Goal: Information Seeking & Learning: Learn about a topic

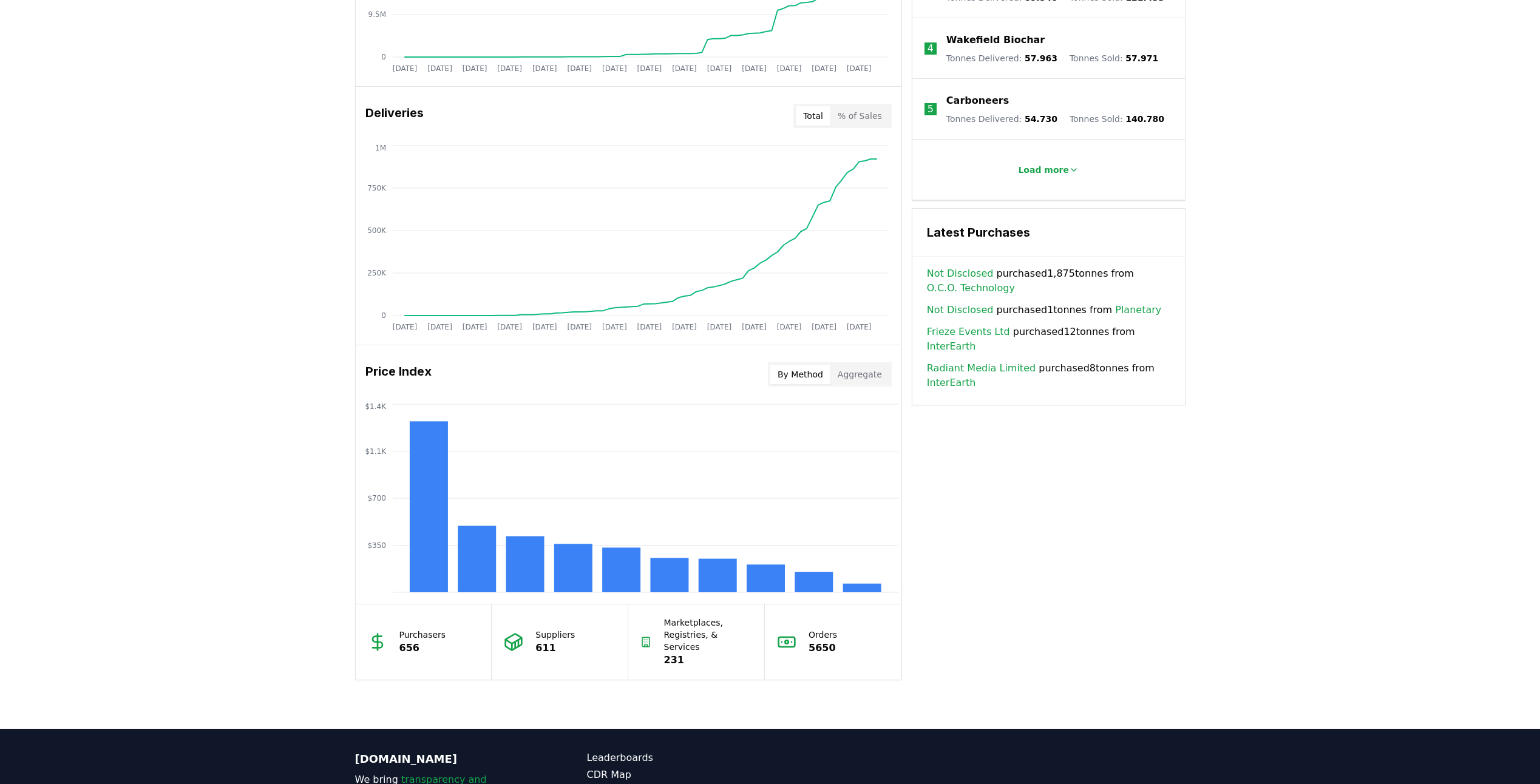
scroll to position [668, 0]
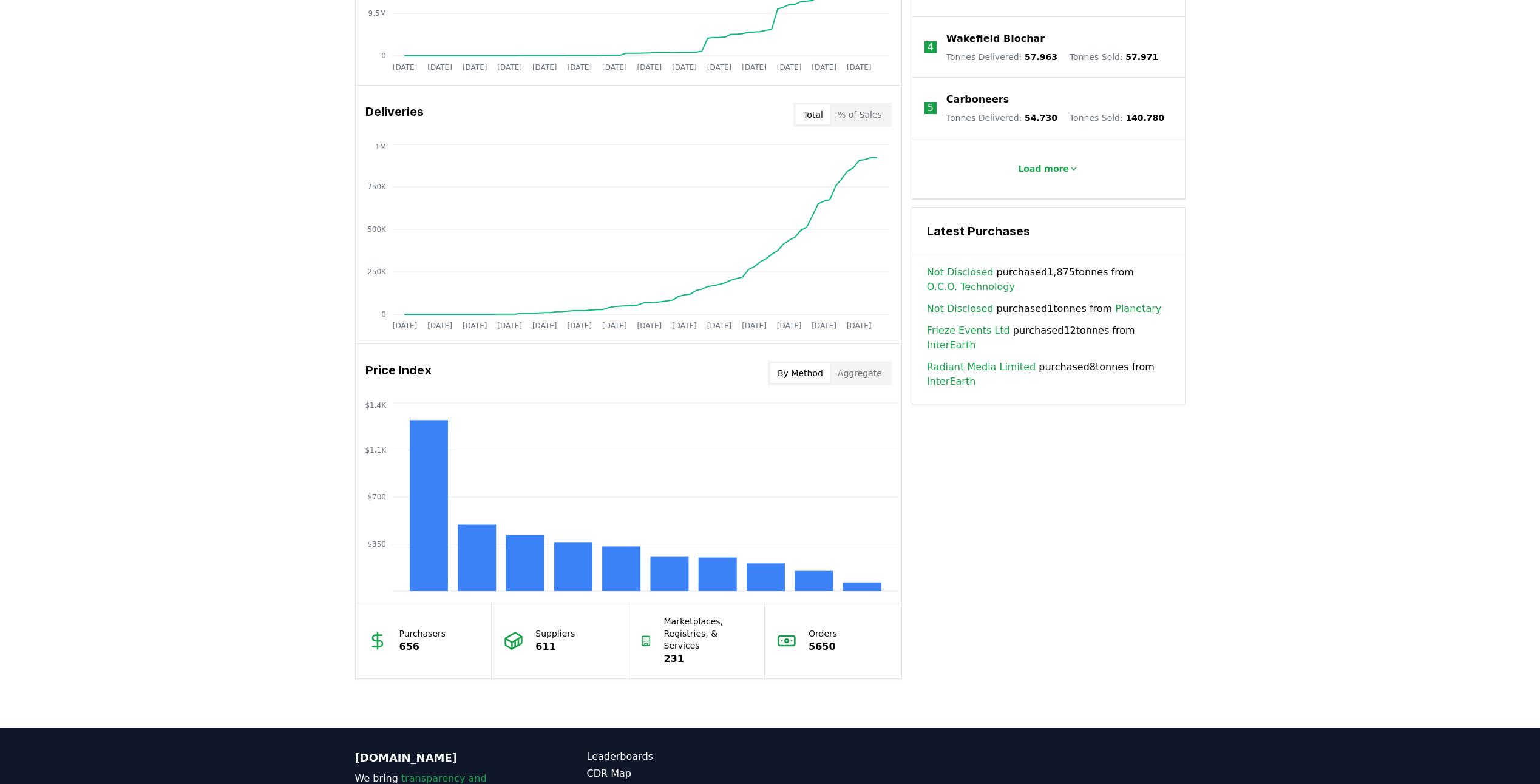
click at [864, 371] on button "Aggregate" at bounding box center [860, 374] width 59 height 19
click at [818, 376] on button "By Method" at bounding box center [800, 374] width 60 height 19
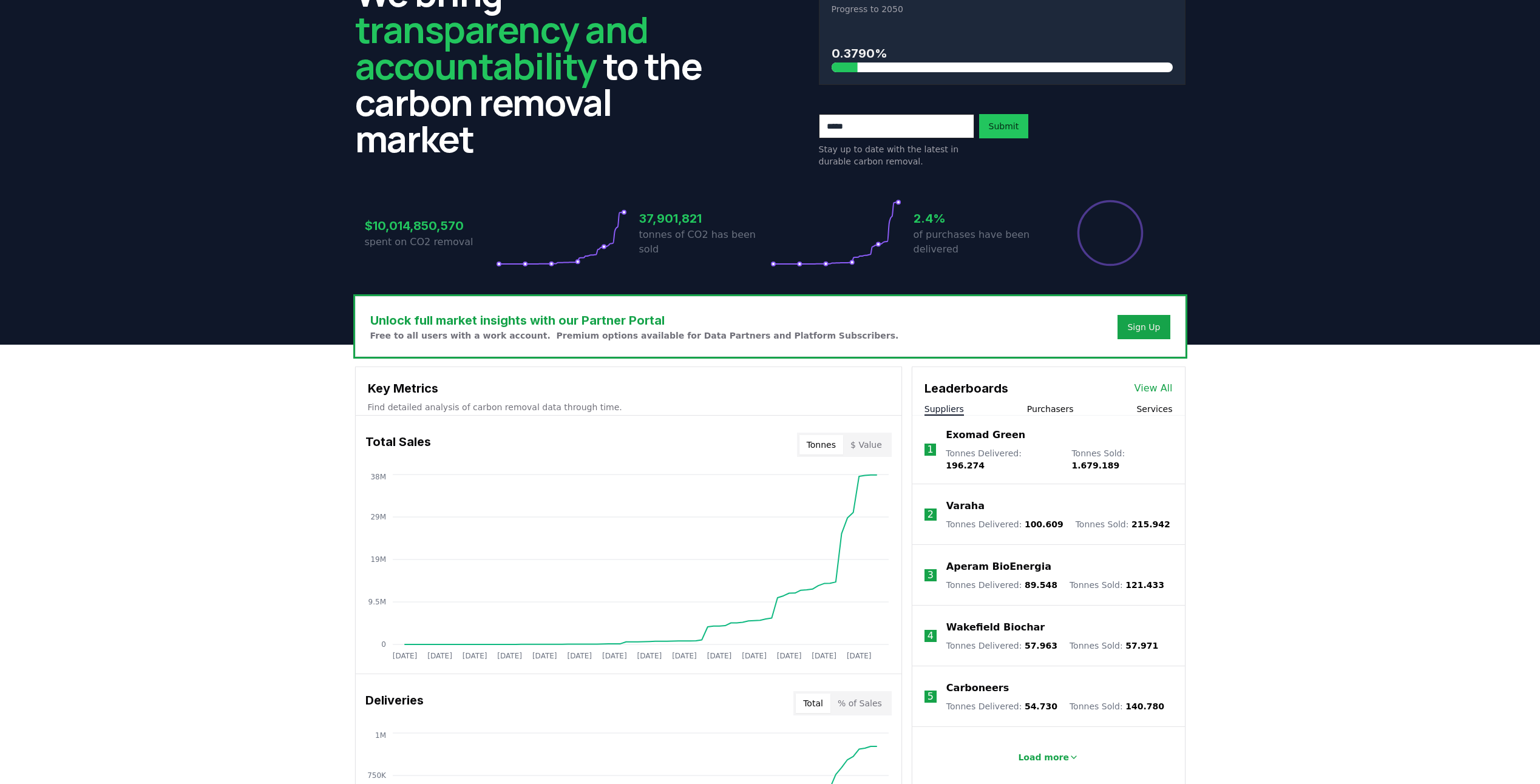
scroll to position [0, 0]
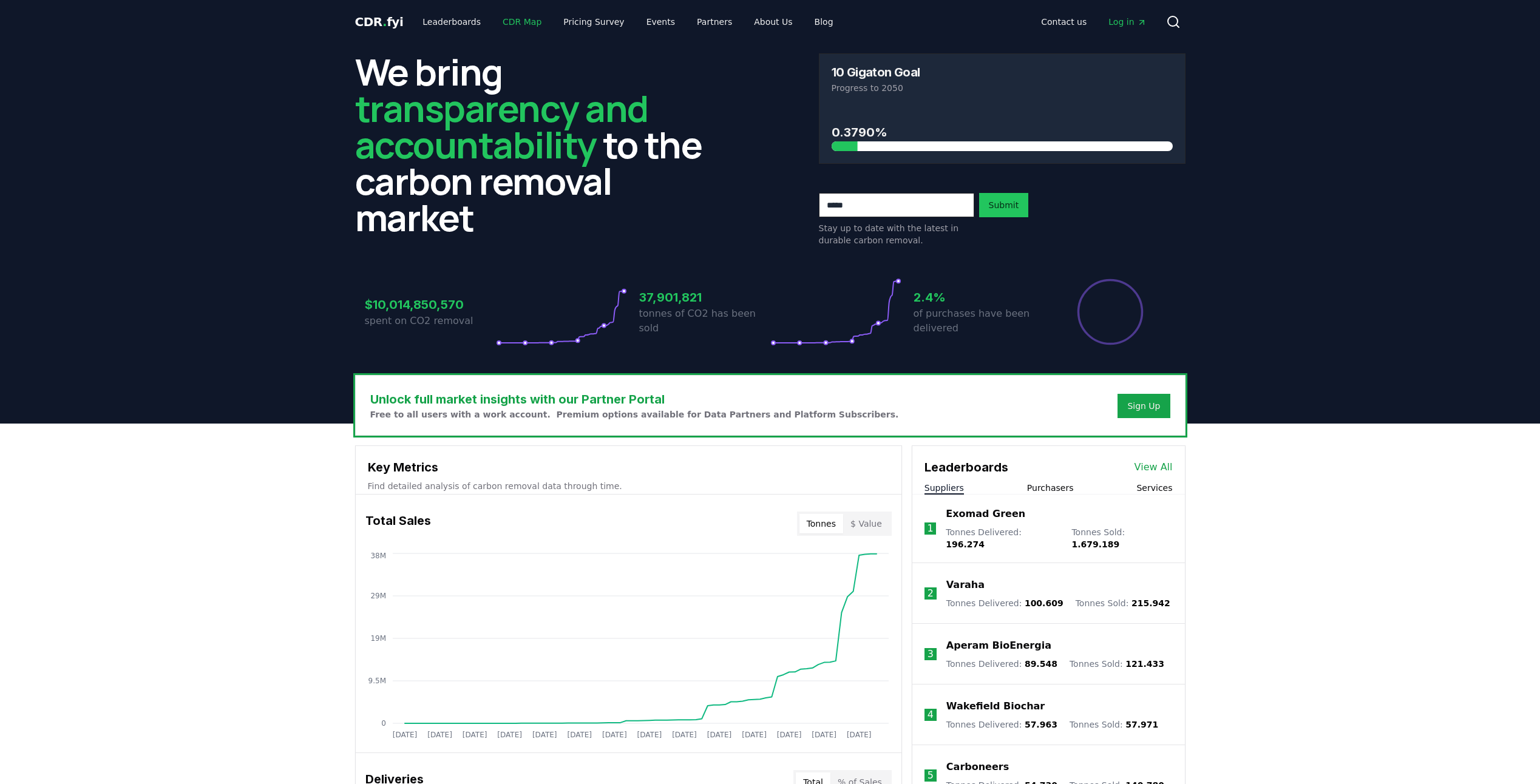
click at [500, 24] on link "CDR Map" at bounding box center [521, 22] width 58 height 22
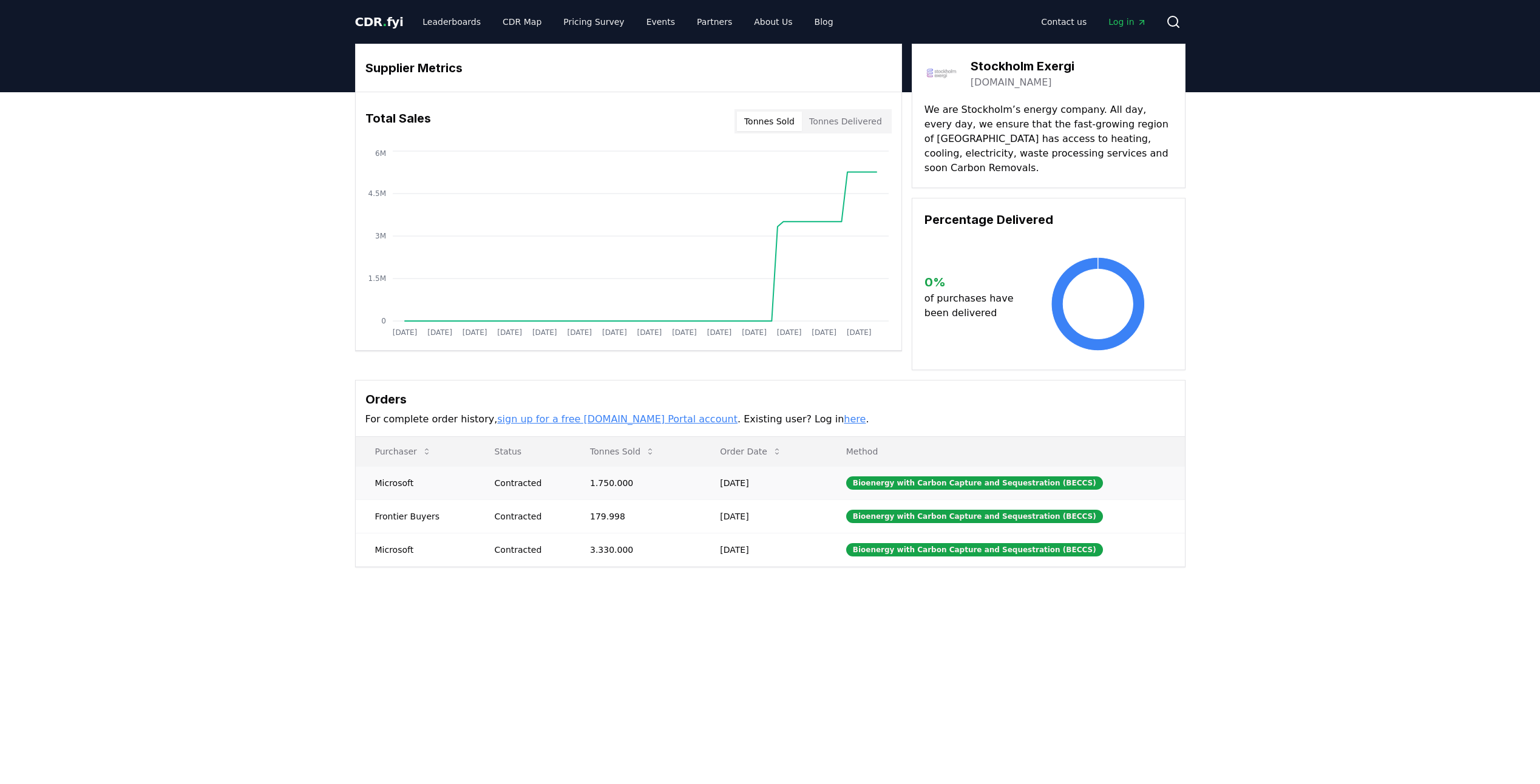
click at [764, 469] on td "May 06, 2025" at bounding box center [763, 482] width 126 height 33
click at [805, 25] on link "Blog" at bounding box center [824, 22] width 38 height 22
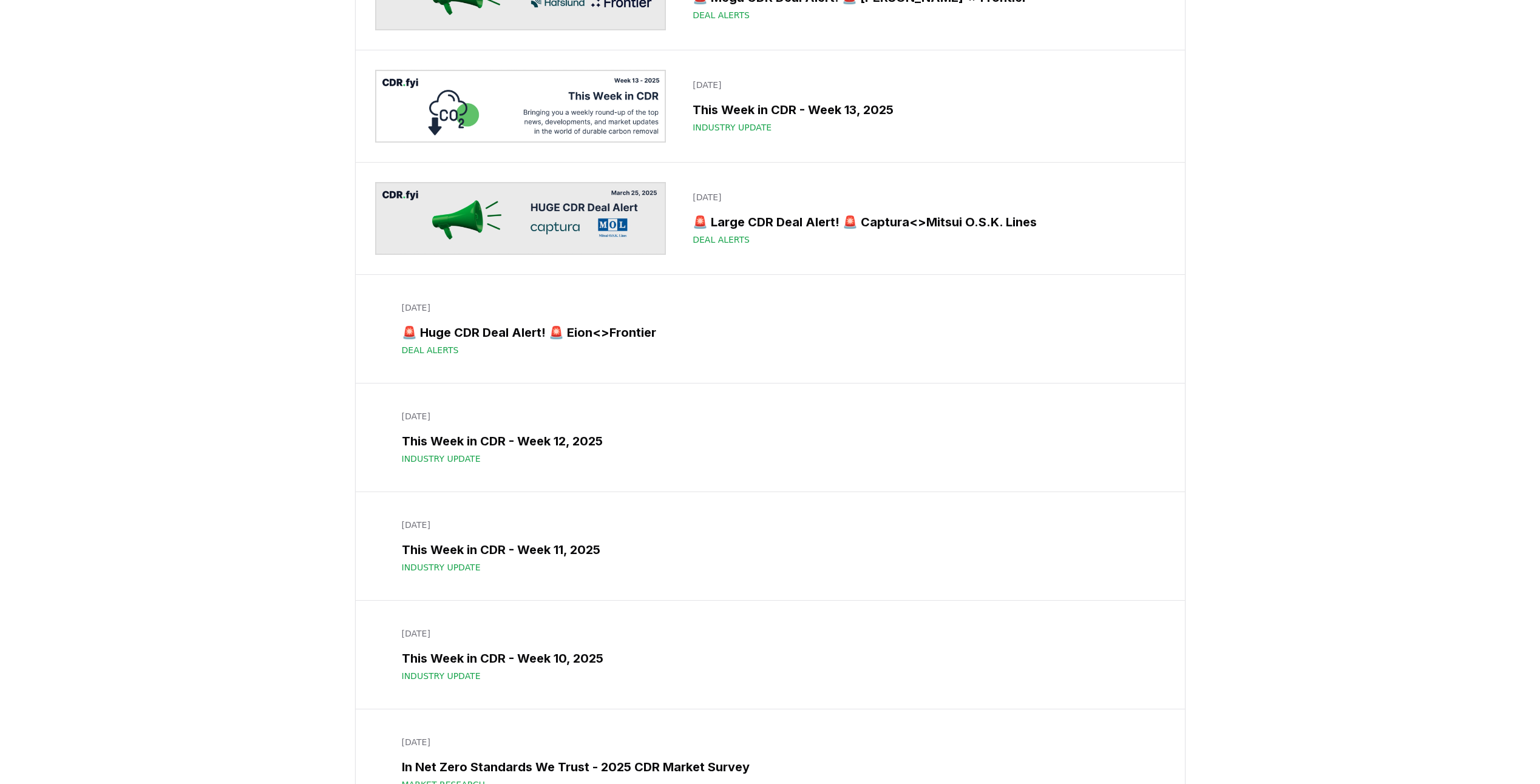
scroll to position [7588, 0]
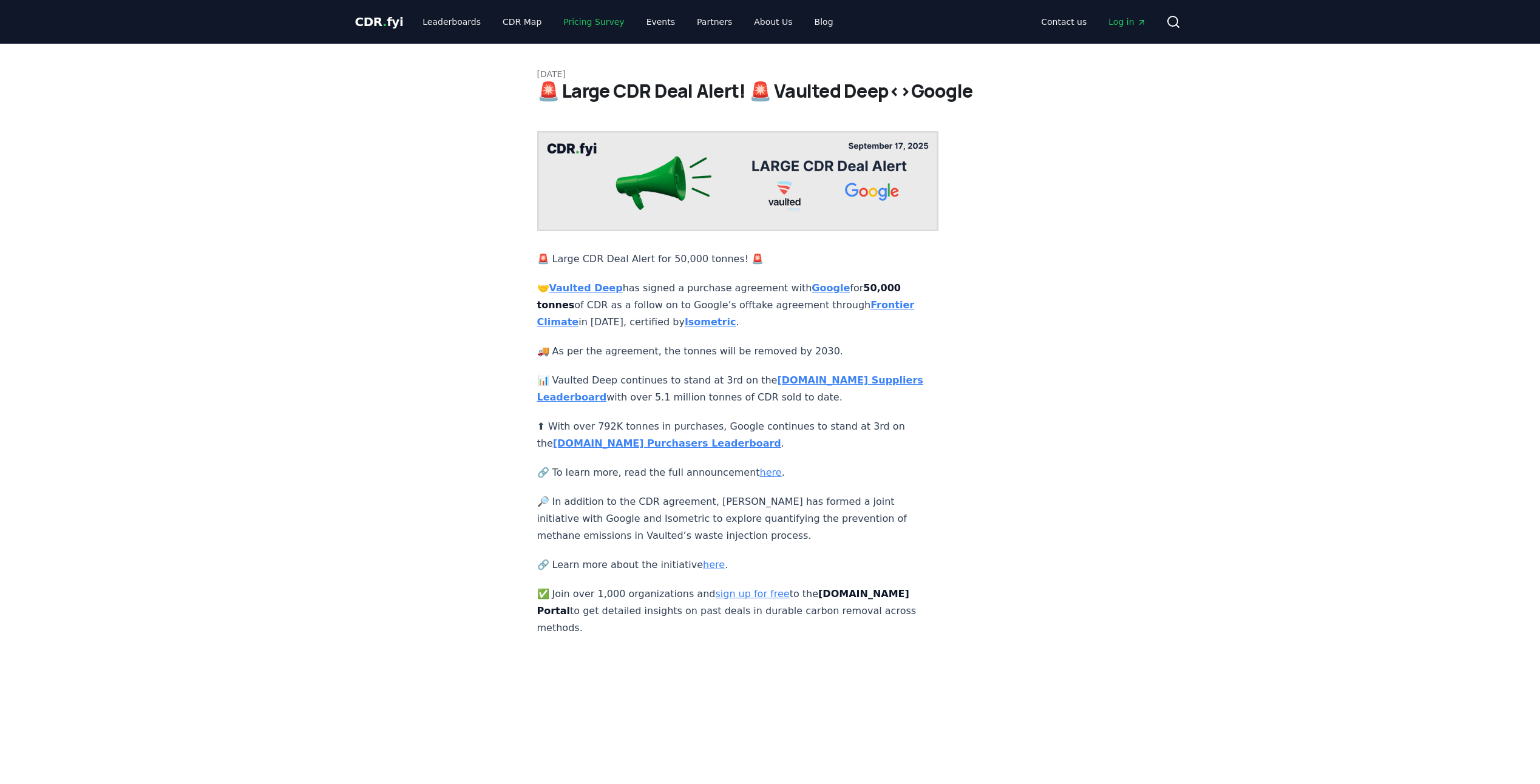
click at [565, 21] on link "Pricing Survey" at bounding box center [594, 22] width 80 height 22
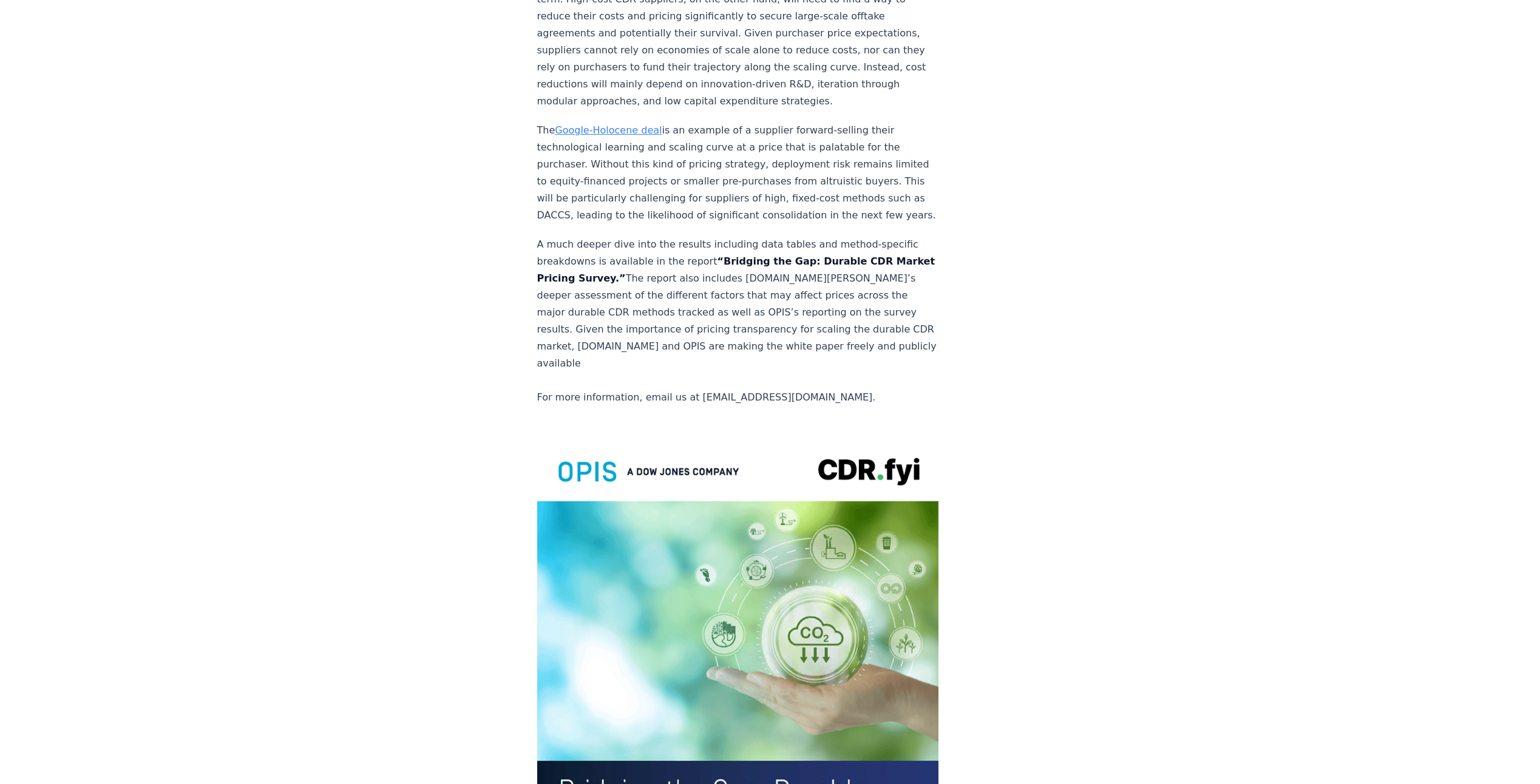
scroll to position [2428, 0]
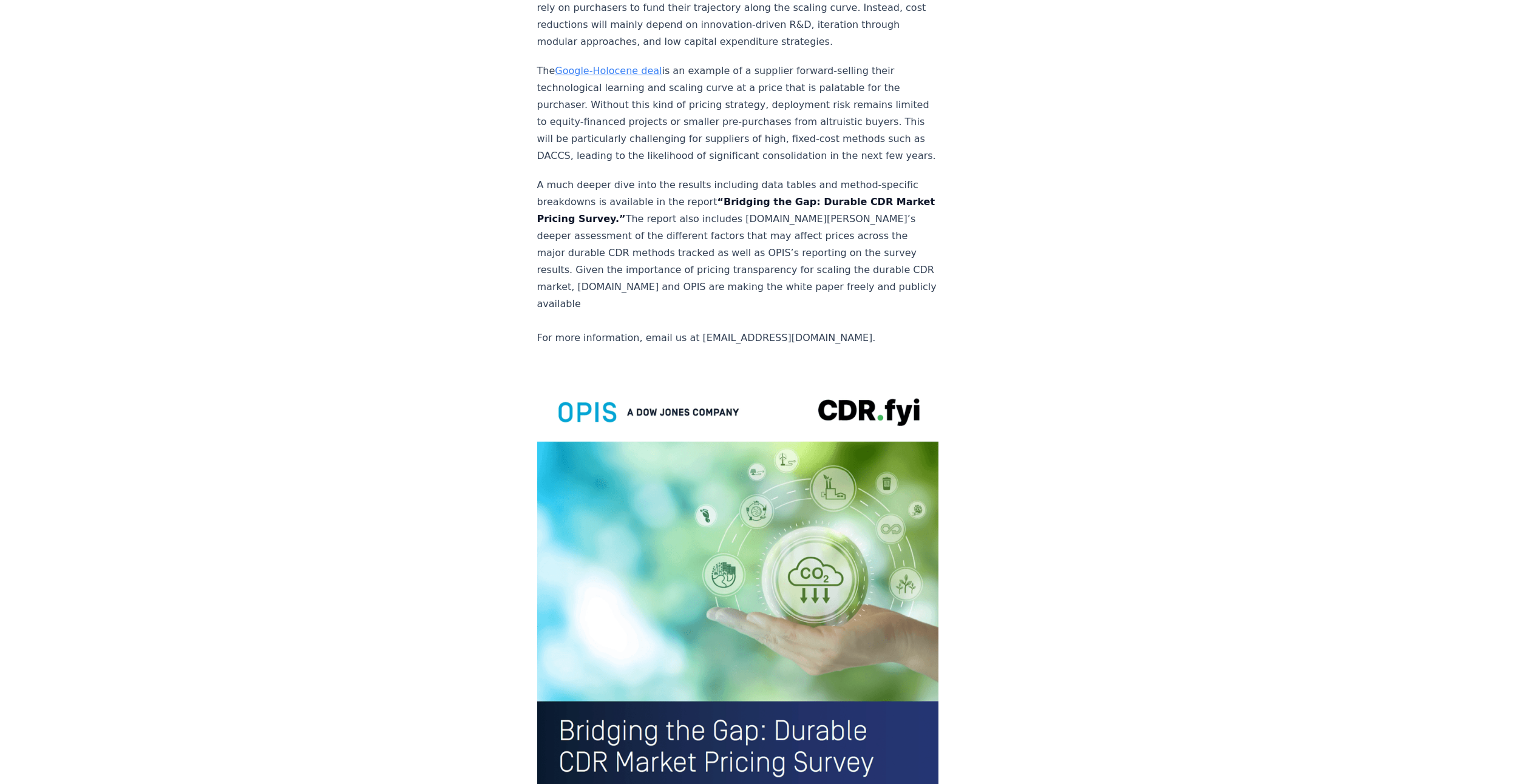
click at [631, 382] on img at bounding box center [737, 638] width 402 height 524
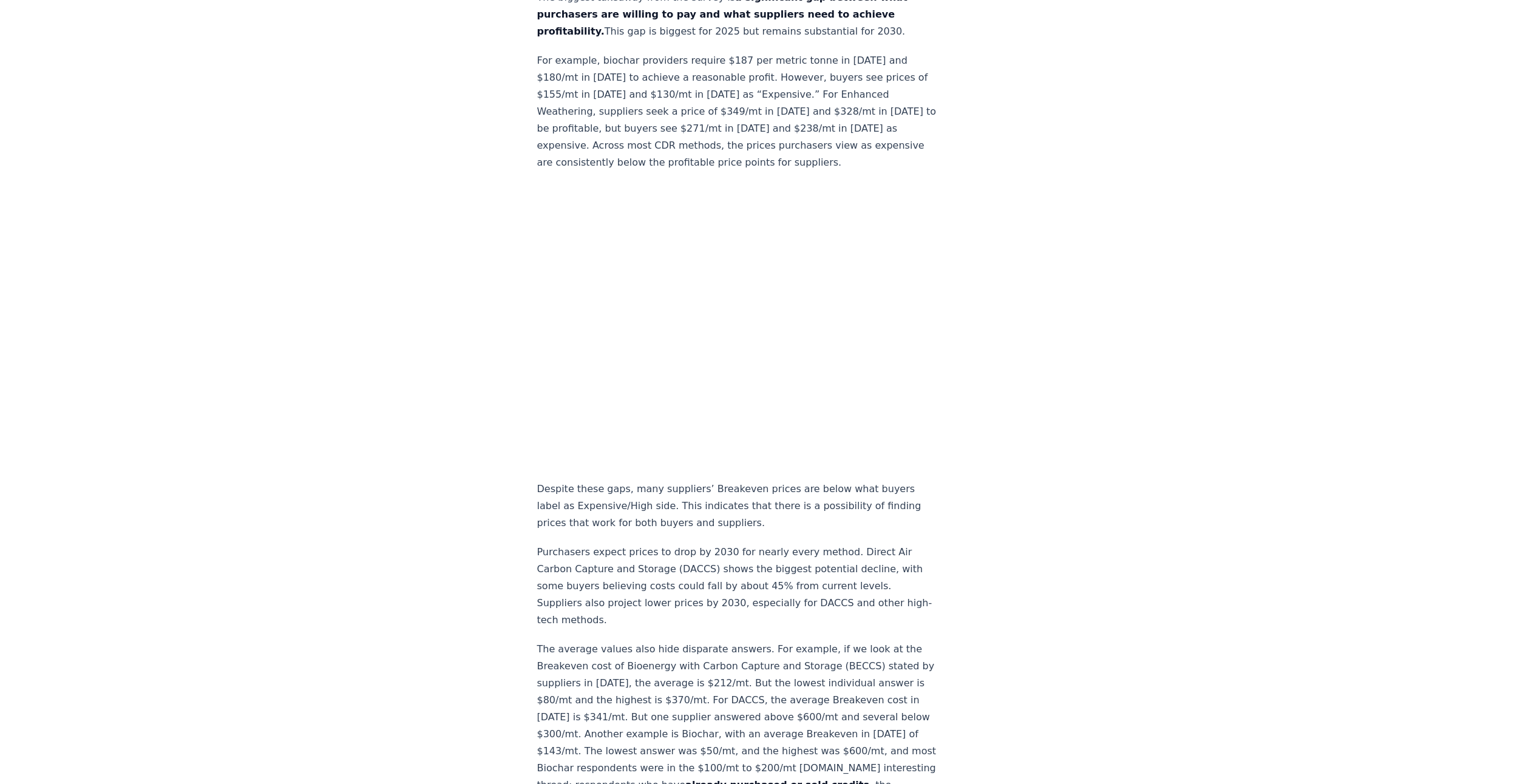
scroll to position [850, 0]
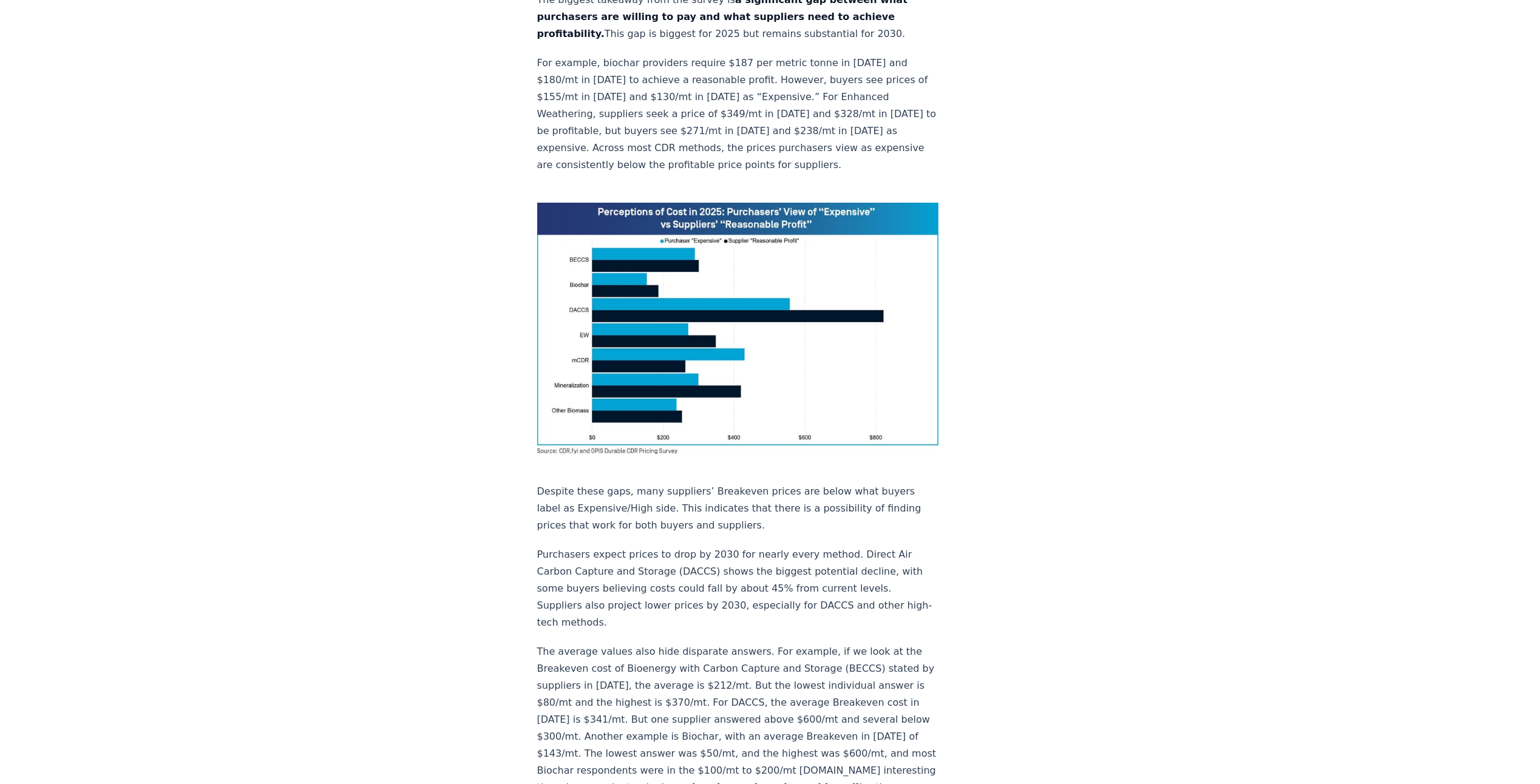
click at [654, 203] on img at bounding box center [737, 328] width 402 height 252
click at [660, 203] on img at bounding box center [737, 328] width 402 height 252
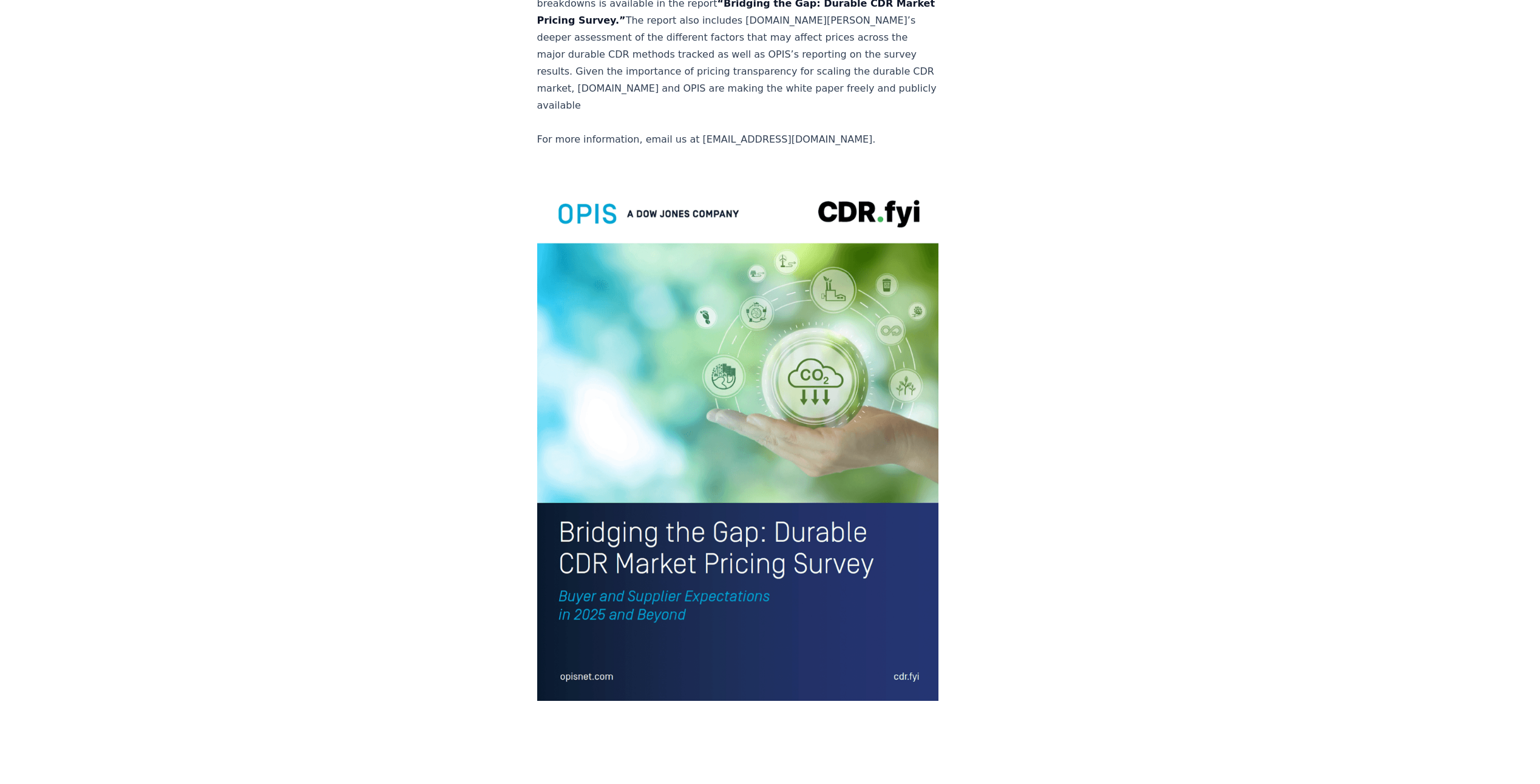
scroll to position [2489, 0]
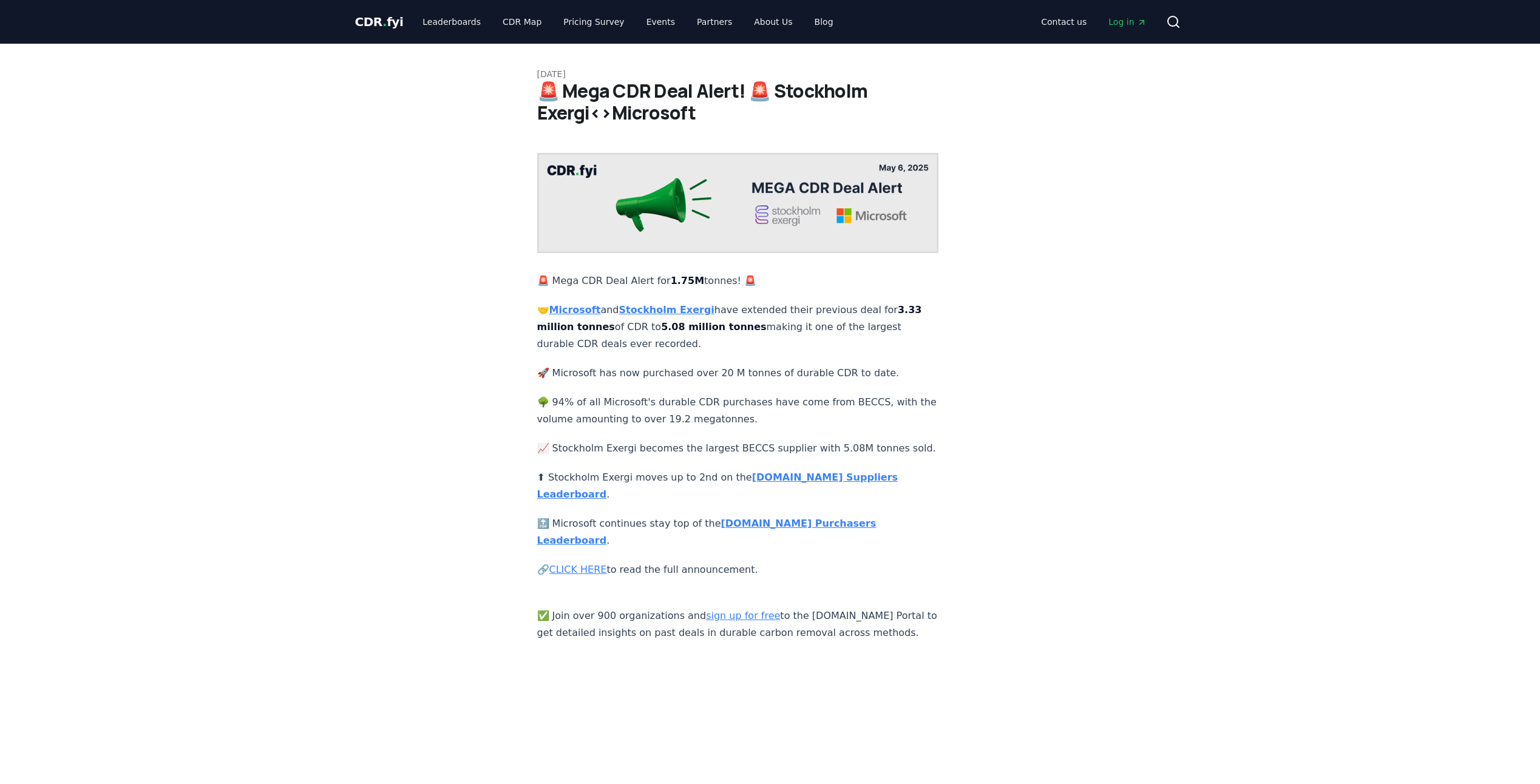
click at [822, 482] on strong "[DOMAIN_NAME] Suppliers Leaderboard" at bounding box center [717, 486] width 361 height 29
